Goal: Task Accomplishment & Management: Manage account settings

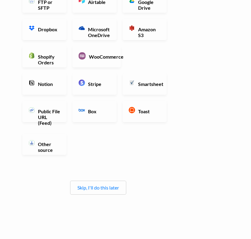
scroll to position [130, 0]
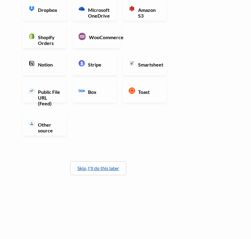
click at [101, 167] on link "Skip, I'll do this later" at bounding box center [98, 168] width 42 height 6
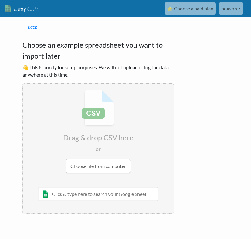
click at [226, 10] on link "boxxon" at bounding box center [231, 8] width 24 height 12
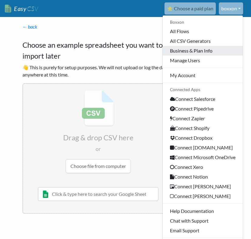
click at [206, 52] on link "Business & Plan Info" at bounding box center [203, 51] width 80 height 10
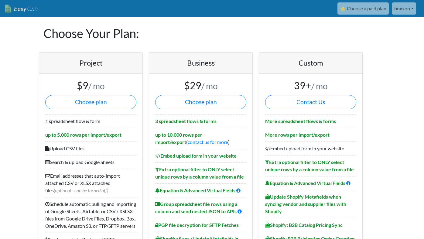
click at [370, 8] on link "⭐ Choose a paid plan" at bounding box center [362, 8] width 51 height 12
click at [27, 6] on span "CSV" at bounding box center [32, 9] width 12 height 8
